Goal: Task Accomplishment & Management: Manage account settings

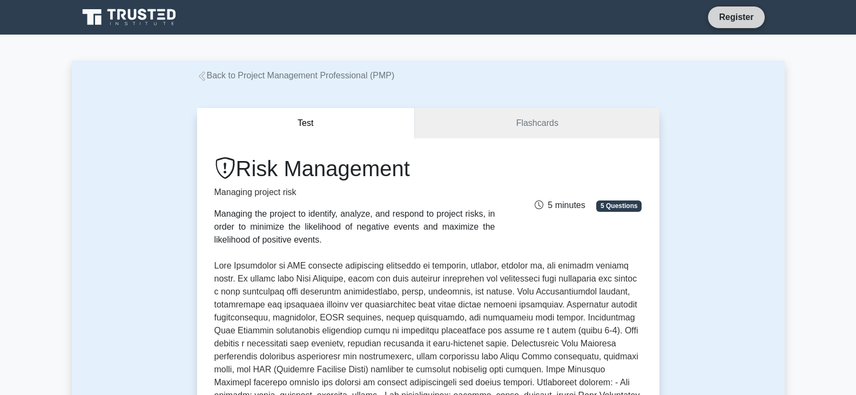
click at [716, 11] on link "Register" at bounding box center [735, 16] width 47 height 13
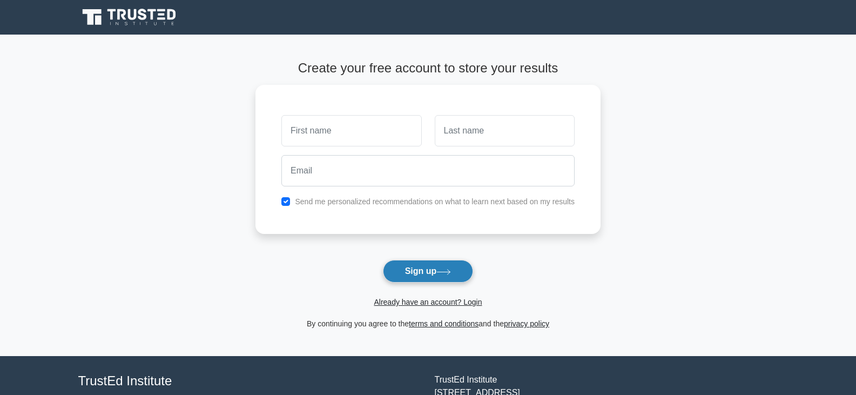
scroll to position [54, 0]
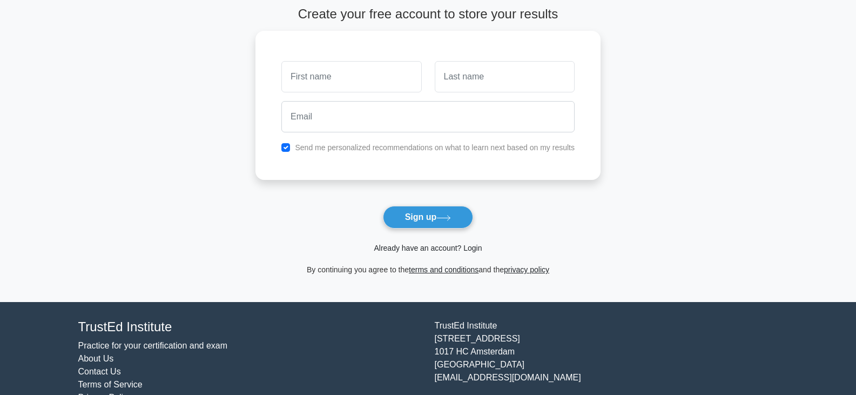
click at [426, 246] on link "Already have an account? Login" at bounding box center [428, 247] width 108 height 9
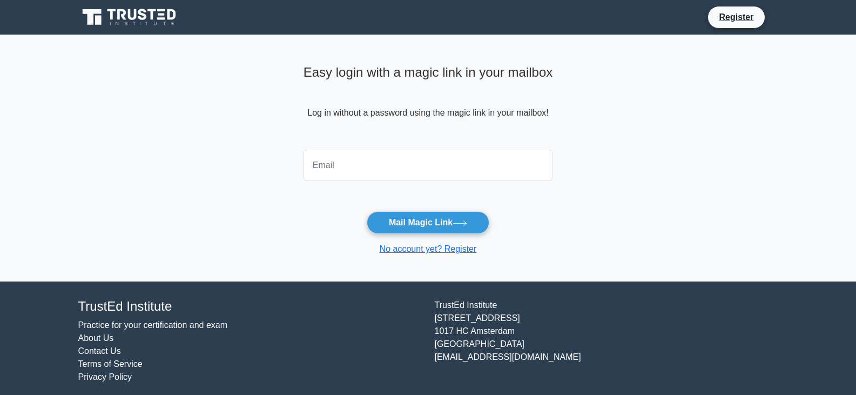
click at [374, 162] on input "email" at bounding box center [427, 165] width 249 height 31
type input "[EMAIL_ADDRESS][DOMAIN_NAME]"
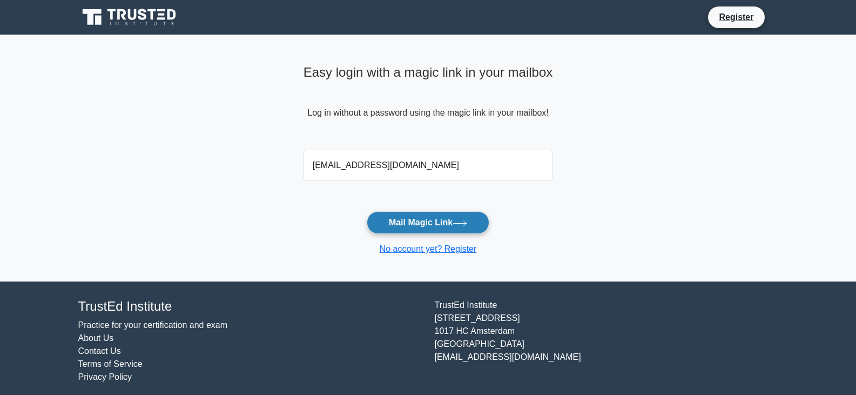
click at [416, 221] on button "Mail Magic Link" at bounding box center [428, 222] width 123 height 23
